Goal: Information Seeking & Learning: Learn about a topic

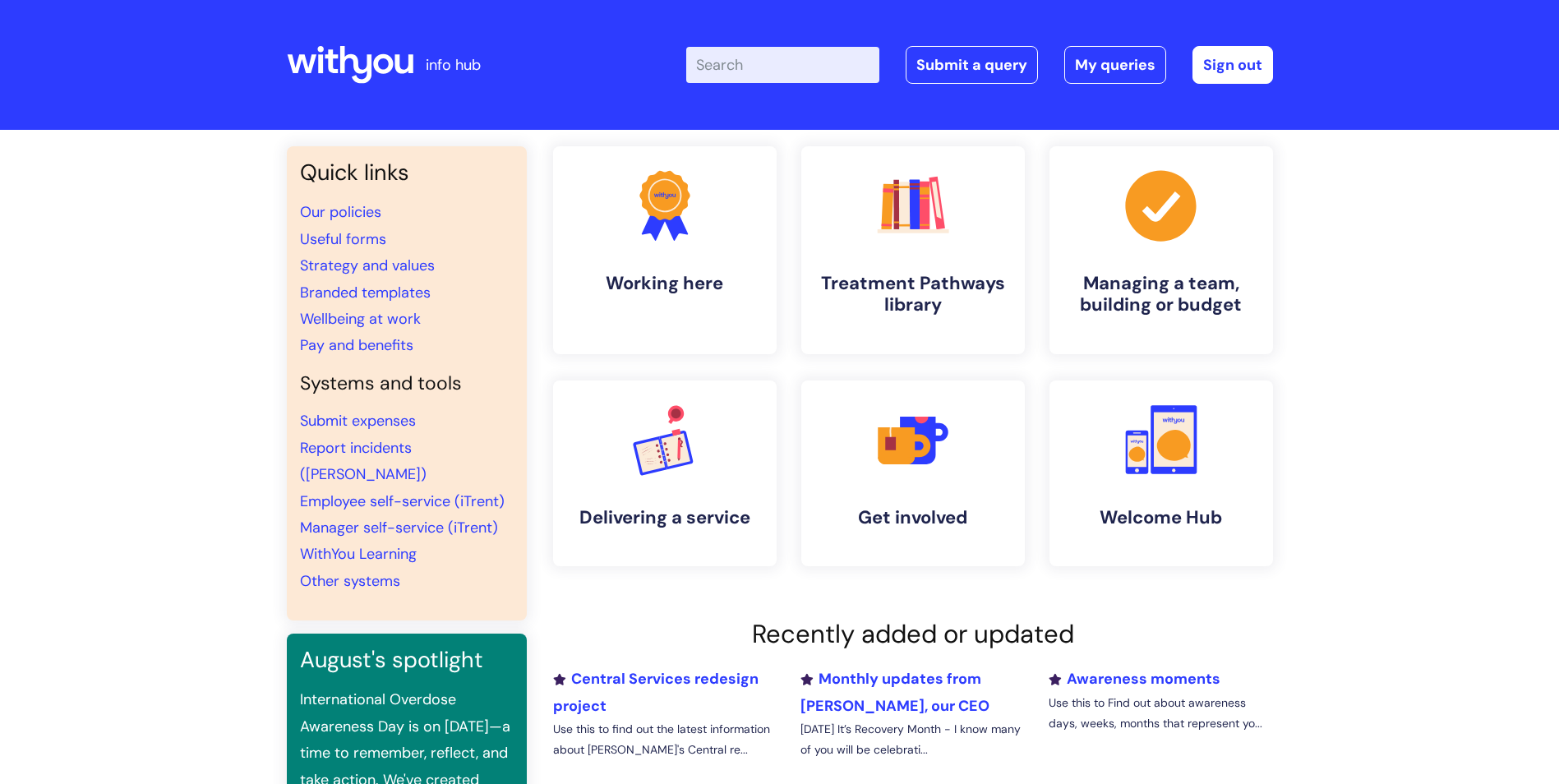
click at [759, 71] on input "Enter your search term here..." at bounding box center [782, 64] width 193 height 36
type input "p11"
click button "Search" at bounding box center [0, 0] width 0 height 0
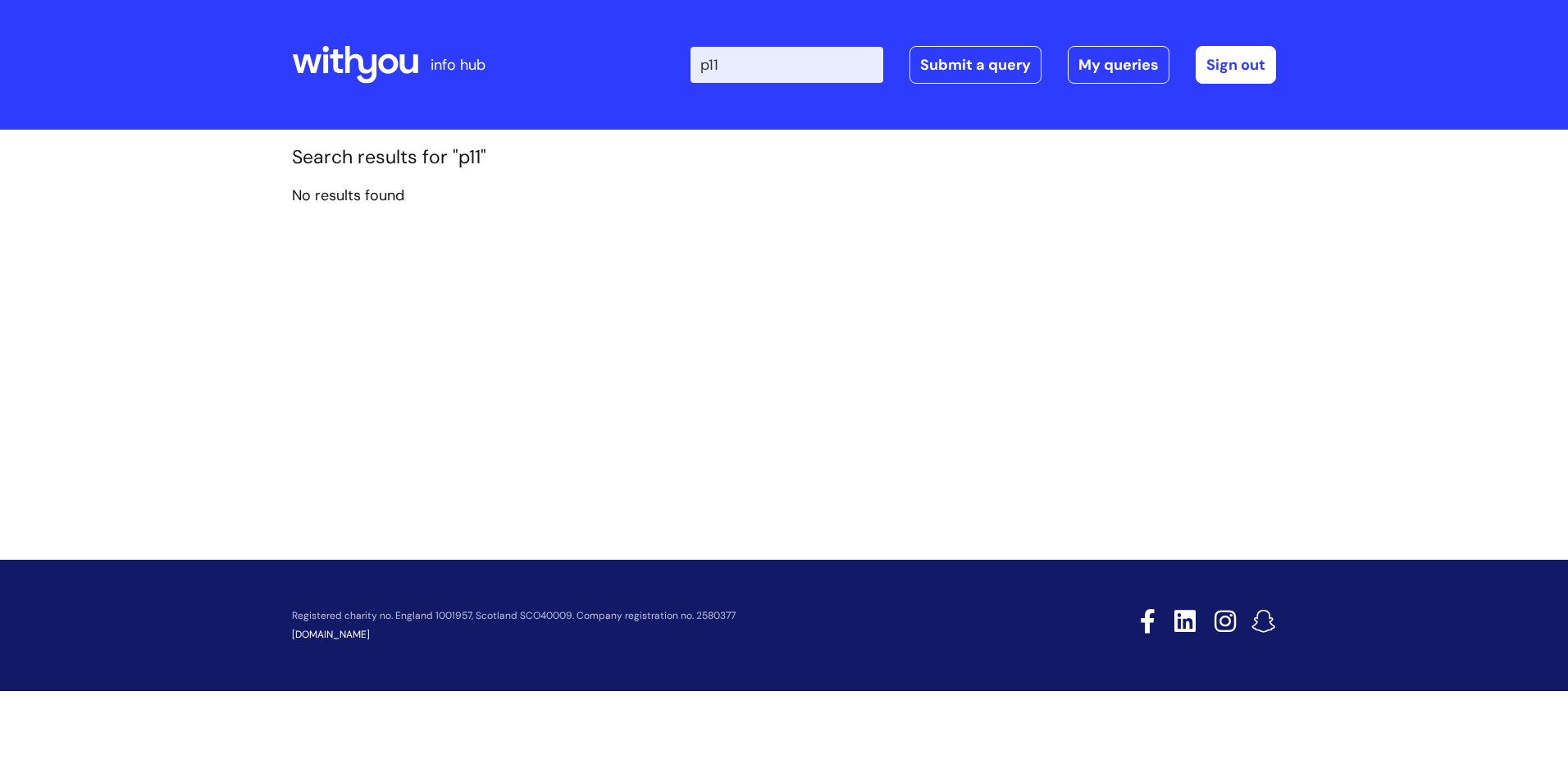
click at [700, 68] on div "Enter your search term here... p11 Search Submit a query My queries Welcome Yas…" at bounding box center [906, 65] width 740 height 96
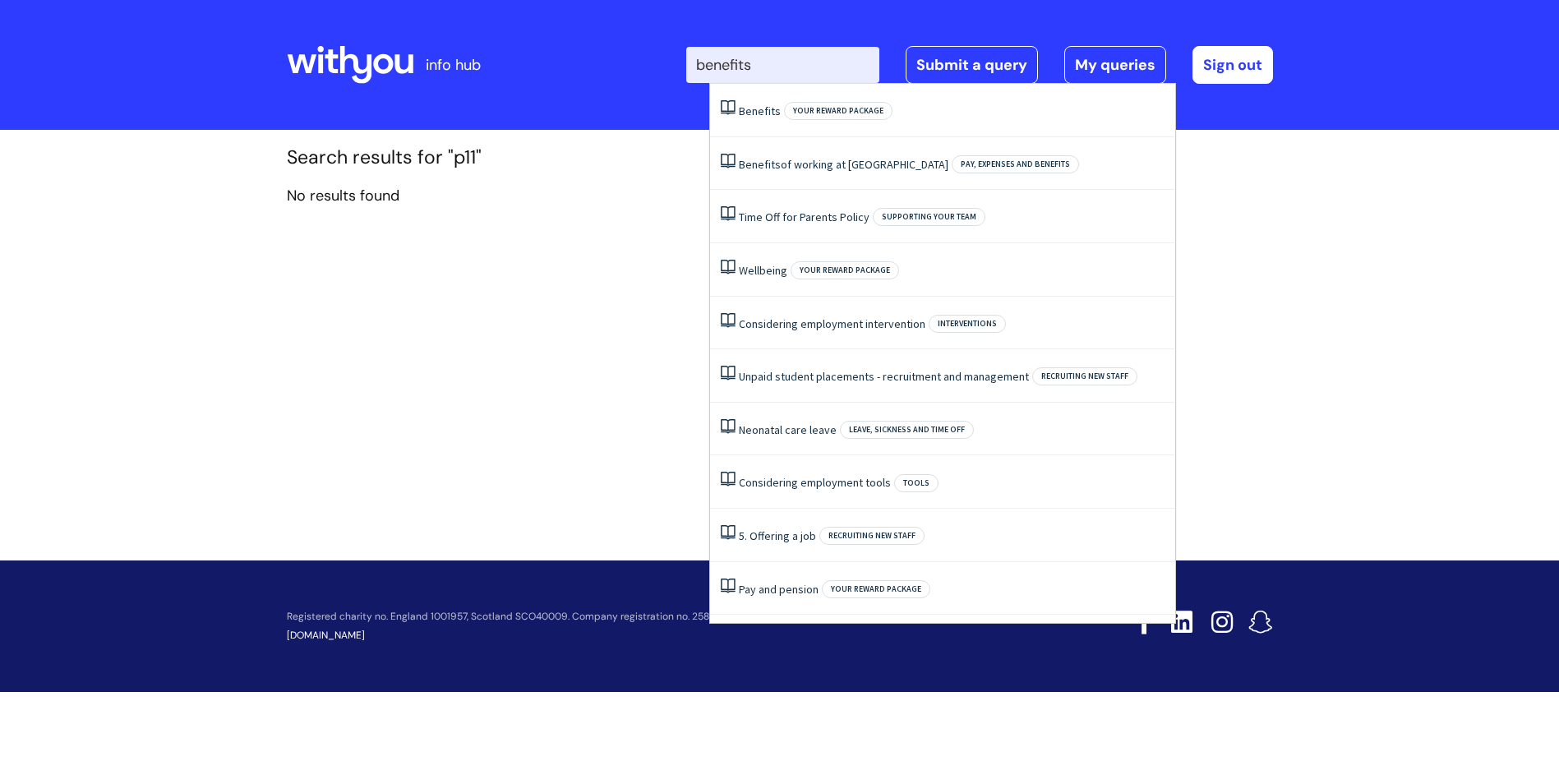
type input "benefits"
